Goal: Information Seeking & Learning: Learn about a topic

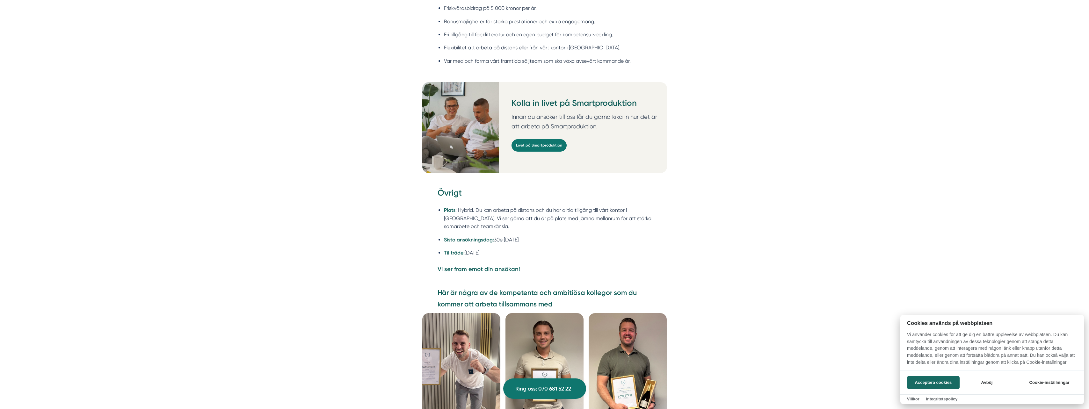
scroll to position [1562, 0]
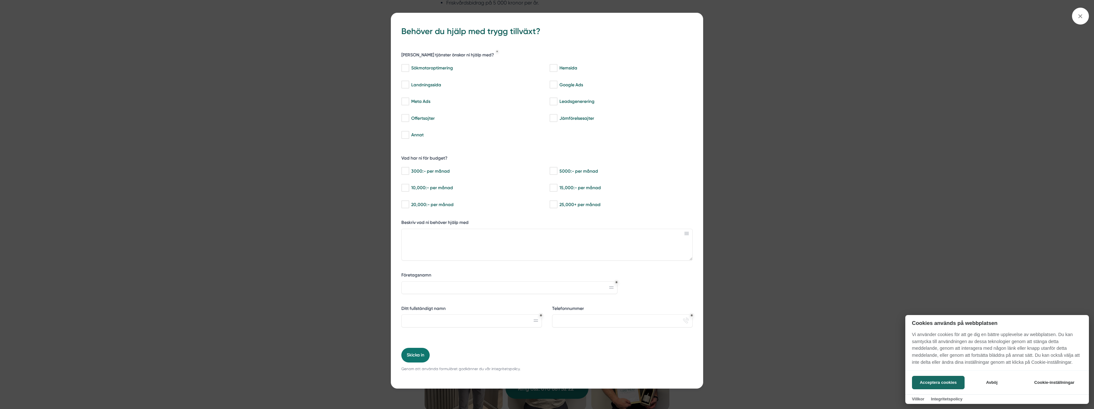
click at [797, 286] on div at bounding box center [547, 204] width 1094 height 409
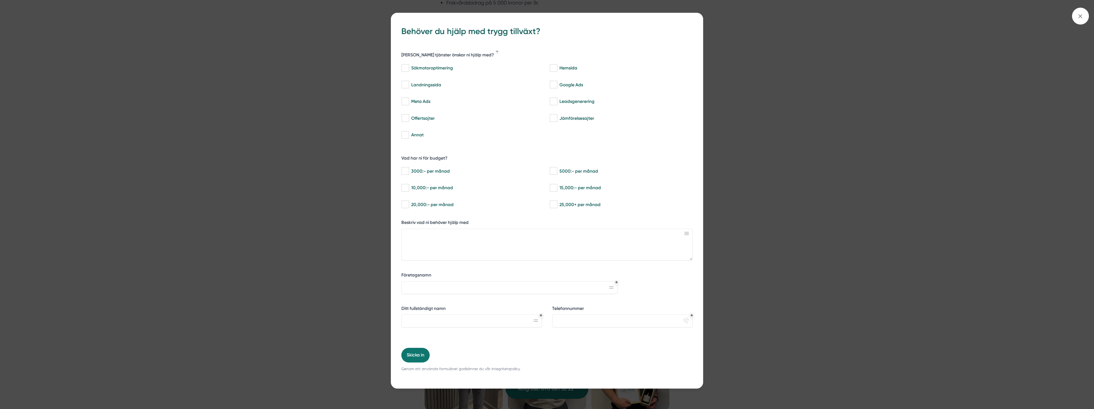
click at [693, 16] on div "bbc9b822-b2c6-488a-ab3e-9a2d59e49c7c Behöver du hjälp med trygg tillväxt? Vilka…" at bounding box center [547, 199] width 312 height 372
click at [1081, 11] on span at bounding box center [1080, 16] width 17 height 17
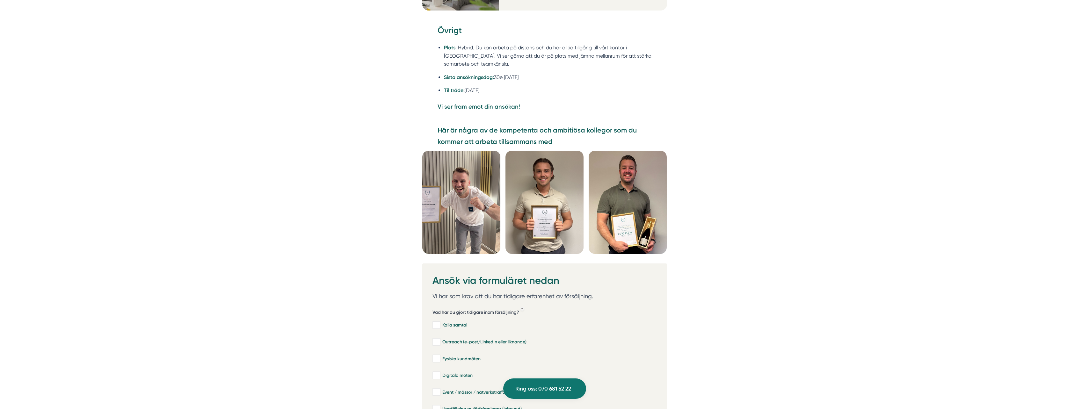
scroll to position [1721, 0]
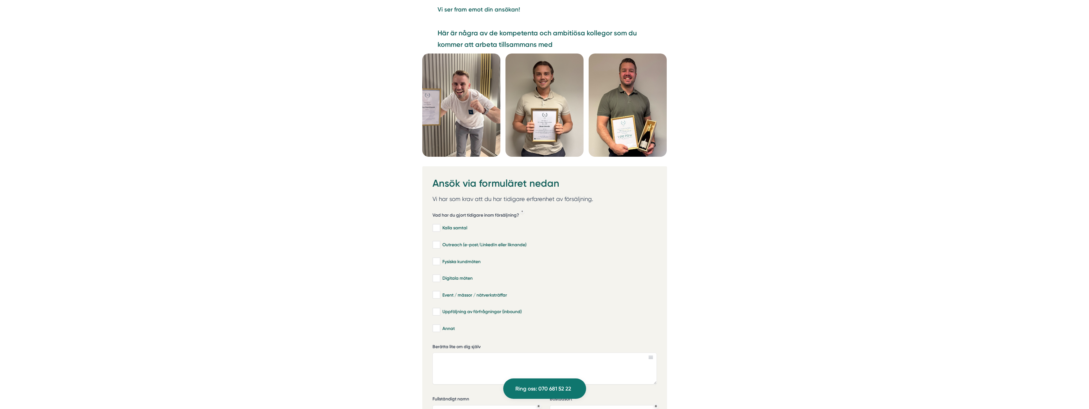
scroll to position [1817, 0]
click at [436, 224] on input "Kalla samtal" at bounding box center [436, 227] width 7 height 6
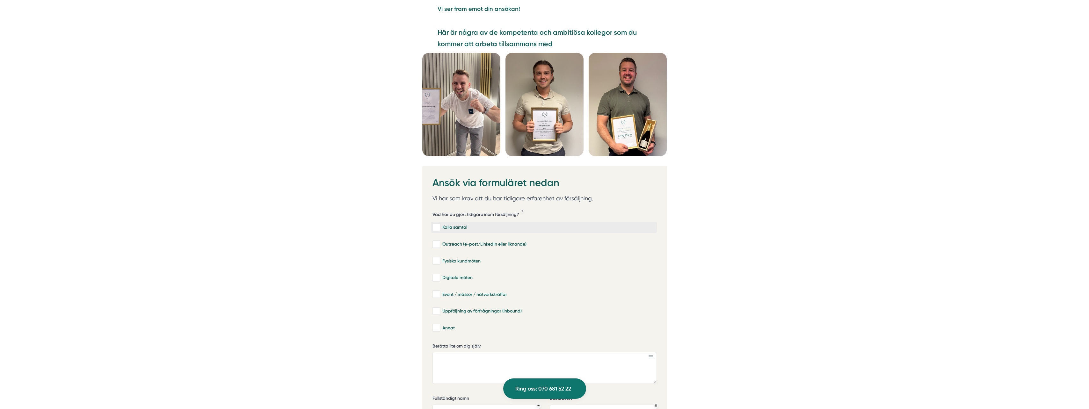
checkbox input "true"
click at [437, 258] on input "Fysiska kundmöten" at bounding box center [436, 261] width 7 height 6
checkbox input "true"
click at [437, 291] on input "Event / mässor / nätverksträffar" at bounding box center [436, 294] width 7 height 6
checkbox input "true"
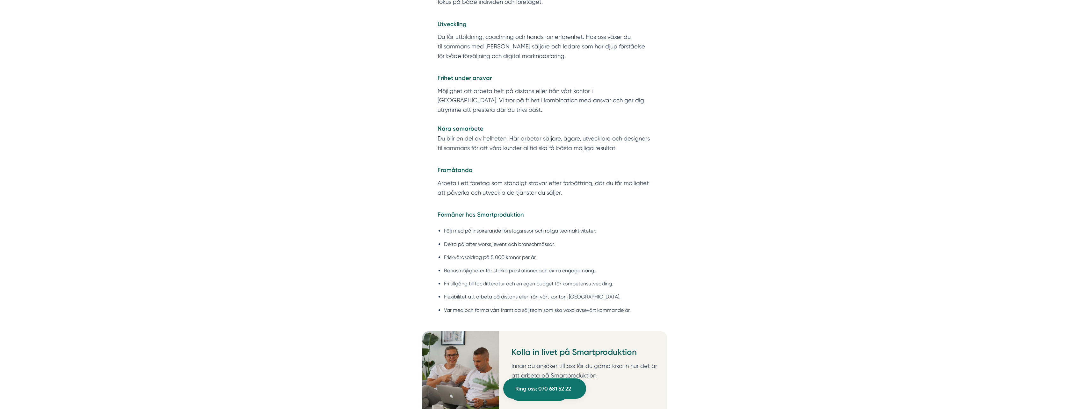
scroll to position [1307, 0]
click at [404, 236] on div "Om Smartproduktion Vi på Smartproduktion hjälper bygg- och tjänsteföretag att s…" at bounding box center [544, 41] width 1089 height 2041
drag, startPoint x: 559, startPoint y: 279, endPoint x: 624, endPoint y: 280, distance: 65.0
click at [623, 280] on ul "Följ med på inspirerande företagsresor och roliga teamaktiviteter. Delta på aft…" at bounding box center [545, 272] width 214 height 99
click at [627, 279] on ul "Följ med på inspirerande företagsresor och roliga teamaktiviteter. Delta på aft…" at bounding box center [545, 272] width 214 height 99
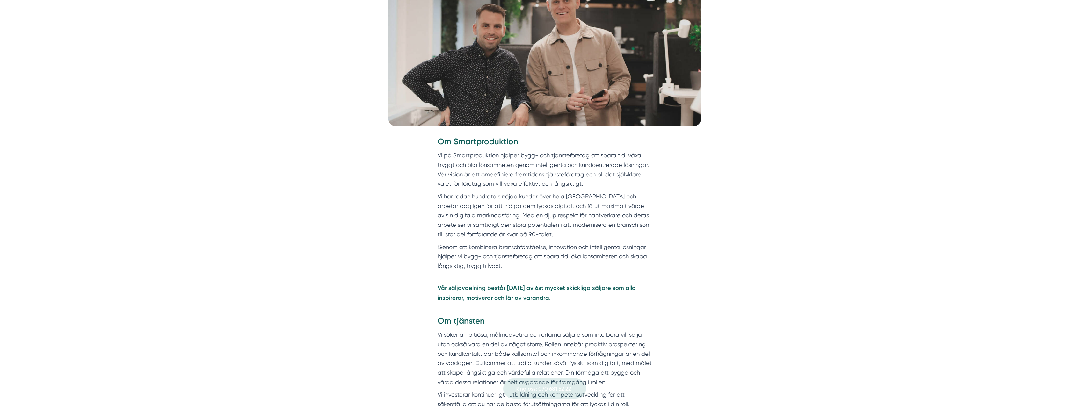
scroll to position [0, 0]
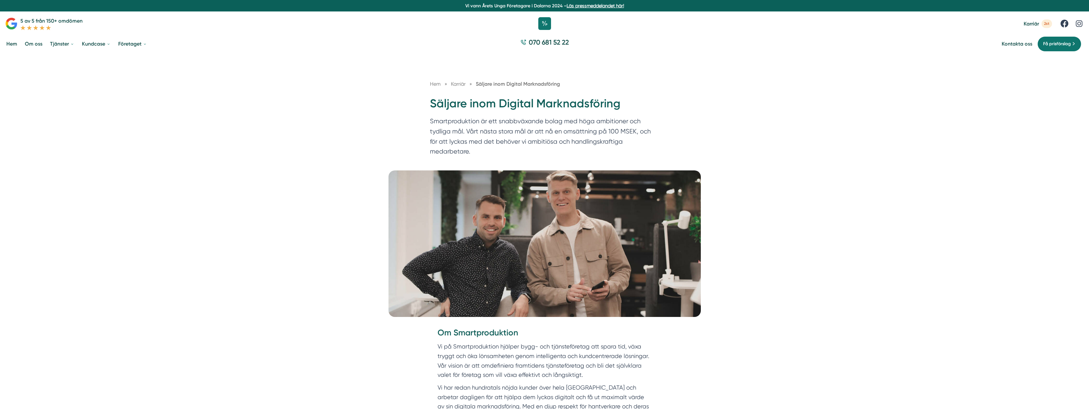
click at [741, 271] on picture at bounding box center [544, 244] width 1089 height 147
click at [537, 145] on p "Smartproduktion är ett snabbväxande bolag med höga ambitioner och tydliga mål. …" at bounding box center [544, 137] width 229 height 43
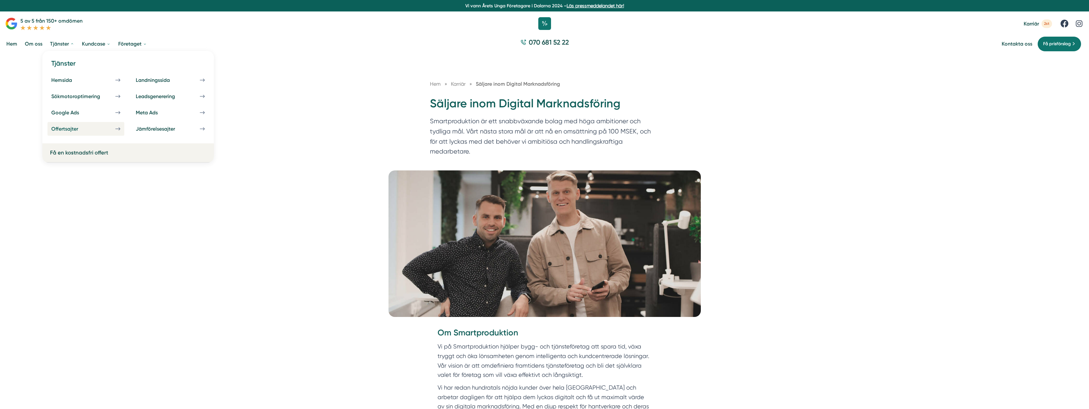
click at [87, 131] on div "Offertsajter" at bounding box center [72, 129] width 42 height 6
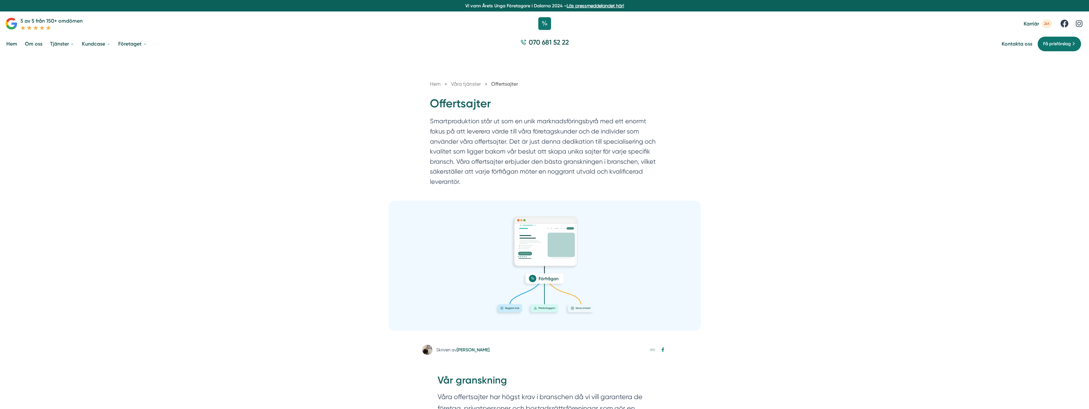
click at [338, 122] on div "Hem » Våra tjänster » Offertsajter Offertsajter Smartproduktion står ut som en …" at bounding box center [544, 128] width 1089 height 146
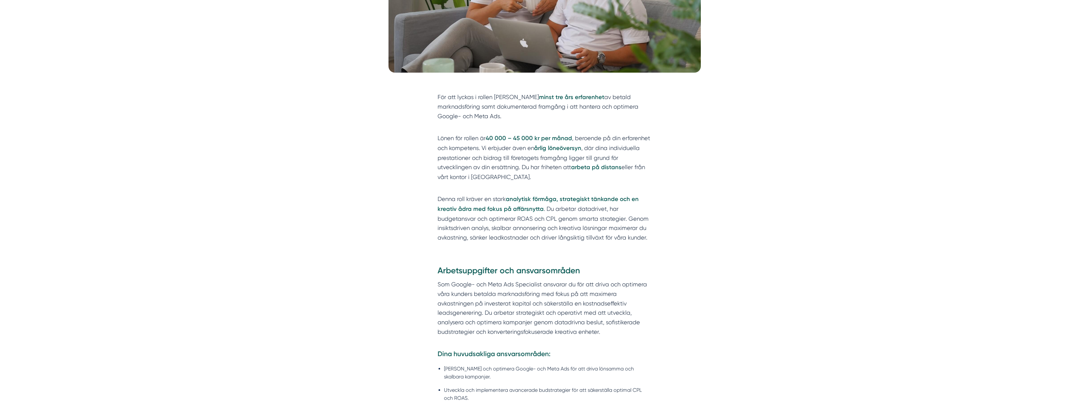
scroll to position [255, 0]
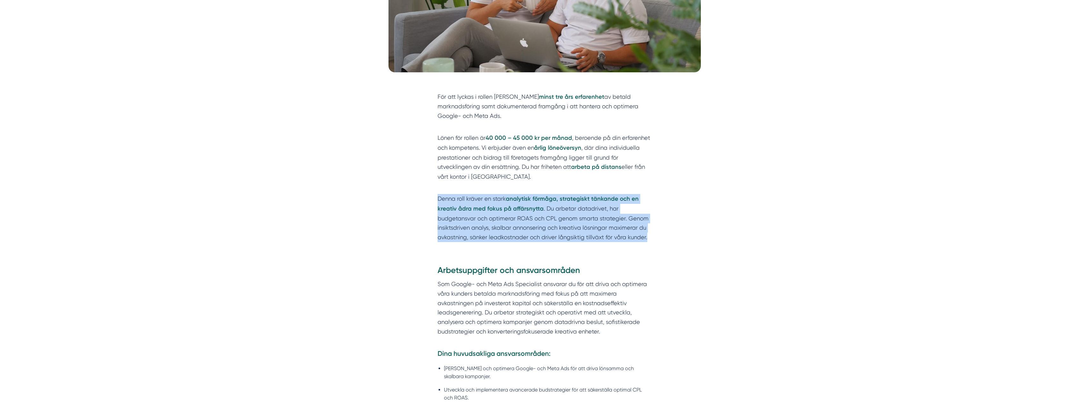
drag, startPoint x: 419, startPoint y: 196, endPoint x: 671, endPoint y: 246, distance: 256.9
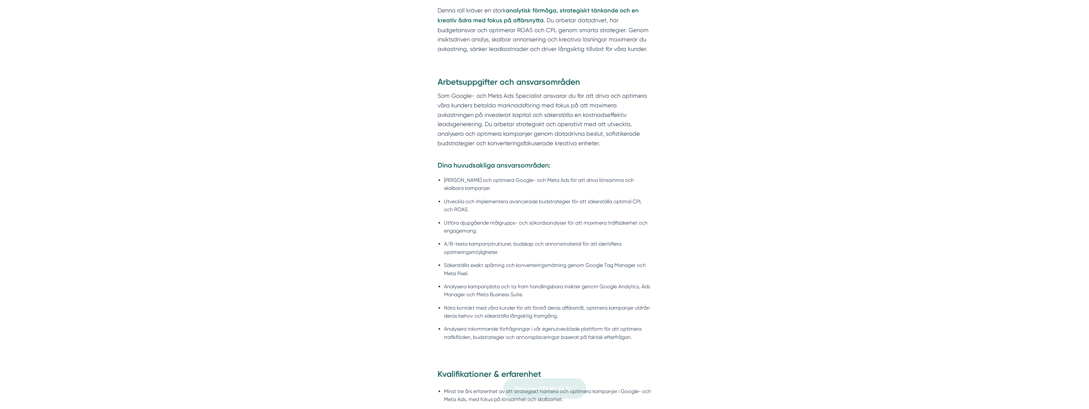
scroll to position [446, 0]
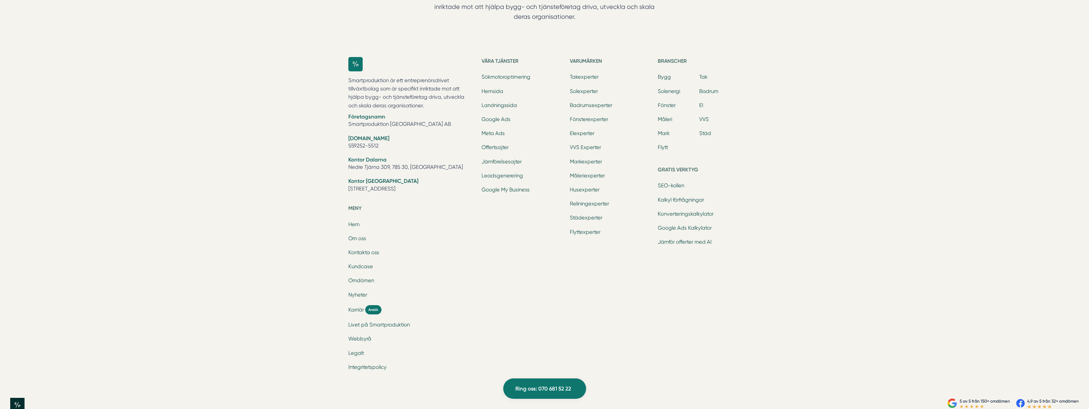
scroll to position [2454, 0]
click at [357, 304] on span "Karriär" at bounding box center [356, 307] width 16 height 7
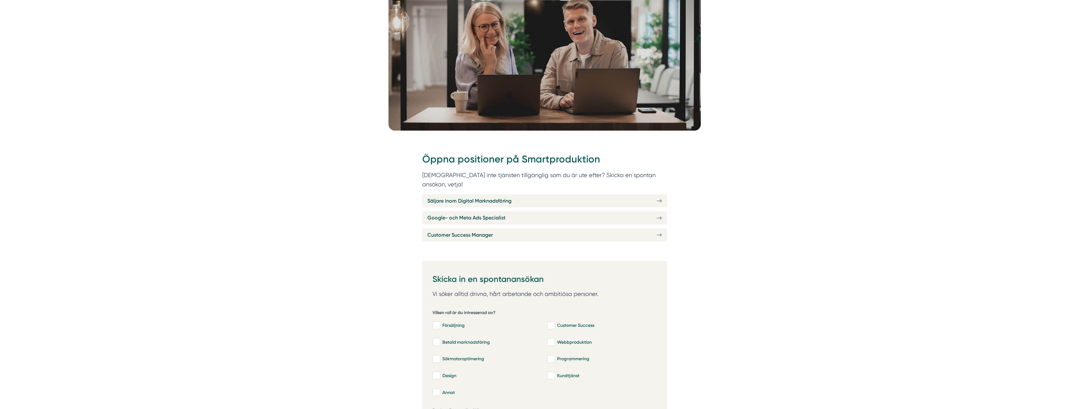
scroll to position [159, 0]
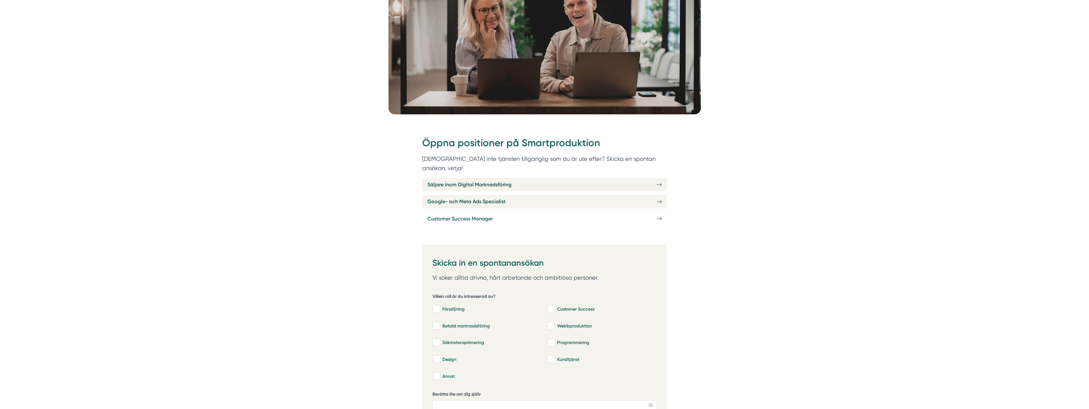
click at [451, 215] on span "Customer Success Manager" at bounding box center [459, 219] width 65 height 8
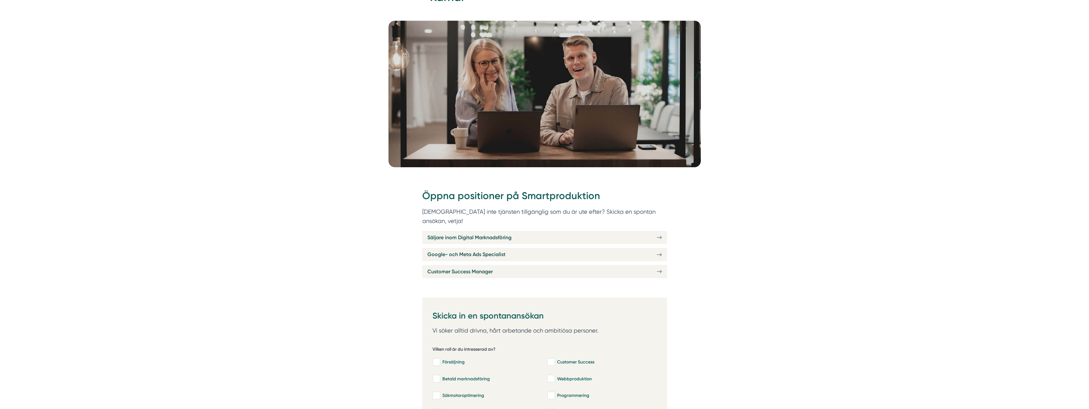
scroll to position [0, 0]
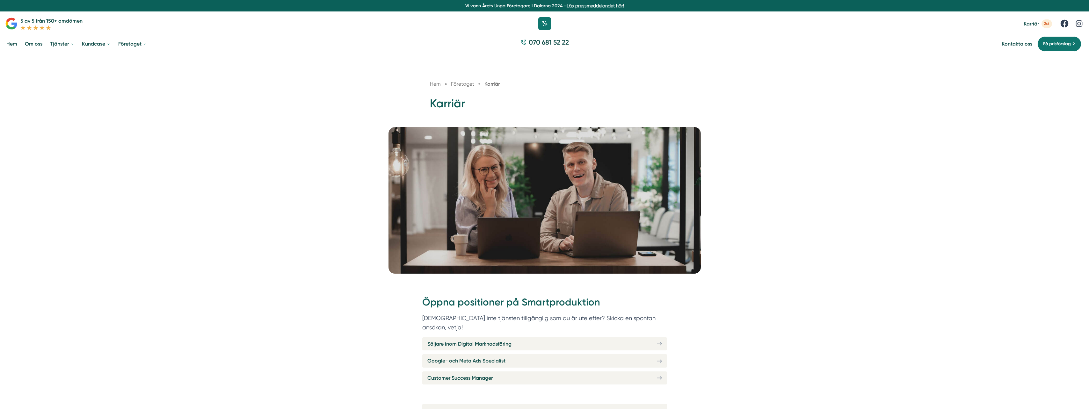
click at [378, 207] on picture at bounding box center [544, 200] width 1089 height 147
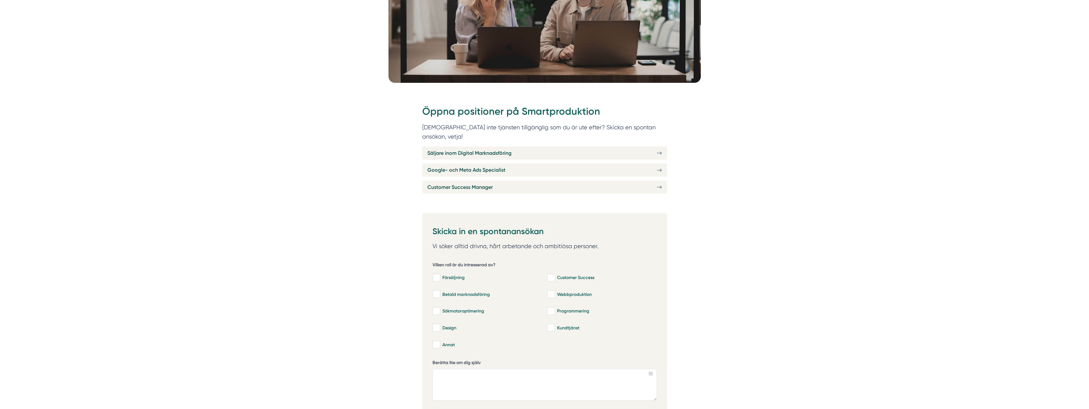
scroll to position [191, 0]
click at [468, 183] on span "Customer Success Manager" at bounding box center [459, 187] width 65 height 8
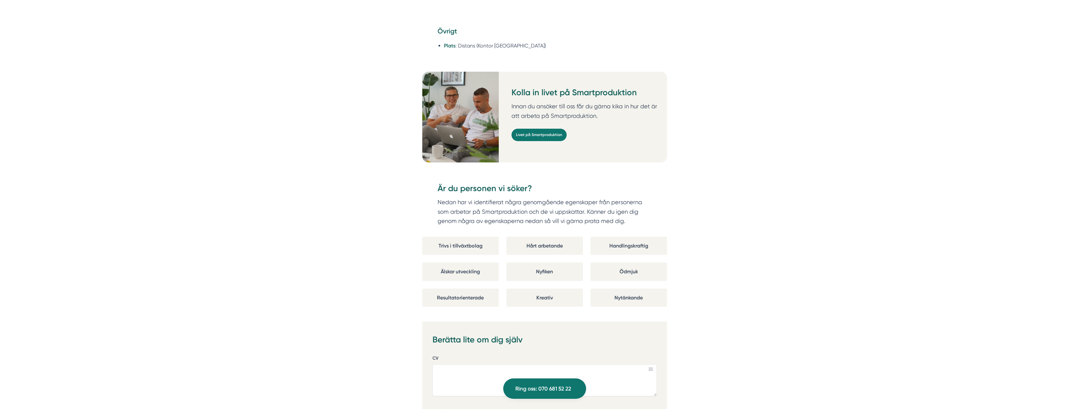
scroll to position [1052, 0]
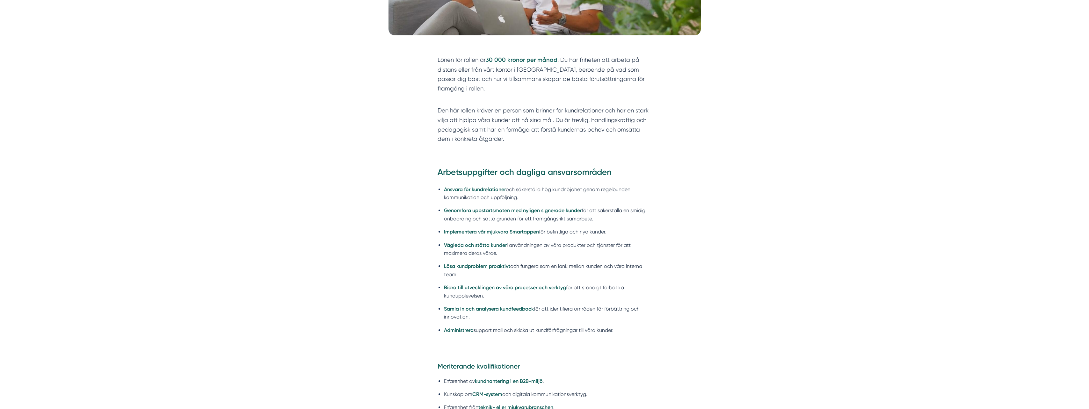
scroll to position [319, 0]
